Goal: Navigation & Orientation: Find specific page/section

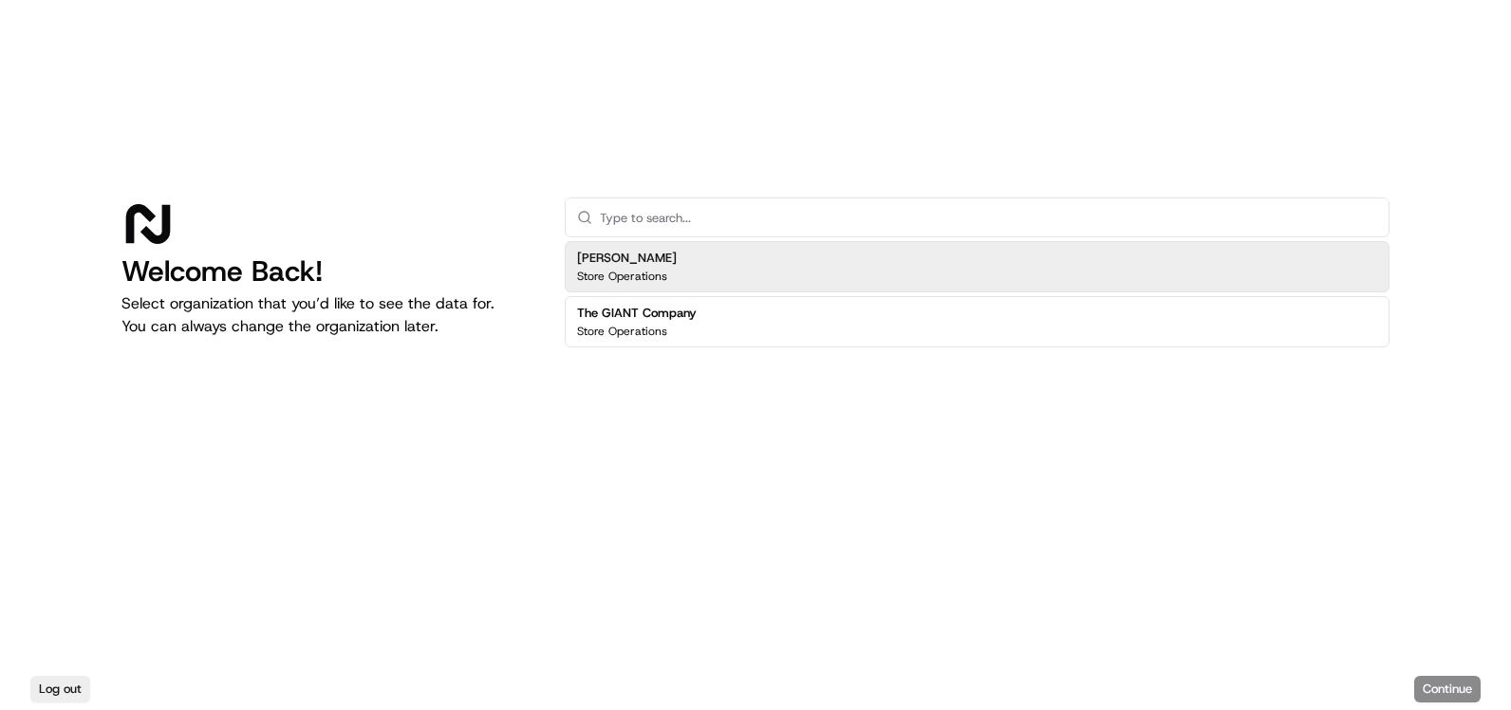
click at [680, 265] on div "[PERSON_NAME] Store Operations" at bounding box center [977, 266] width 825 height 51
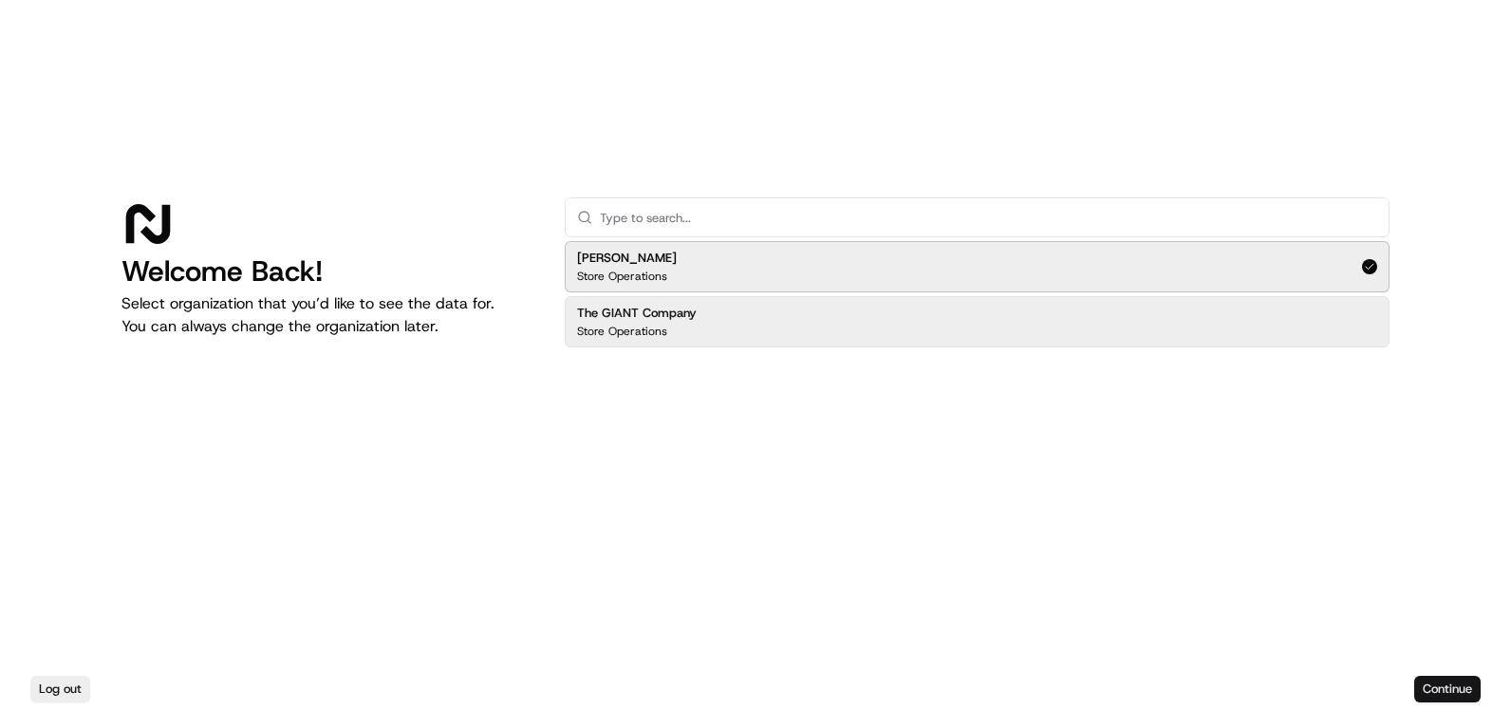
click at [1453, 678] on button "Continue" at bounding box center [1447, 689] width 66 height 27
